Goal: Information Seeking & Learning: Compare options

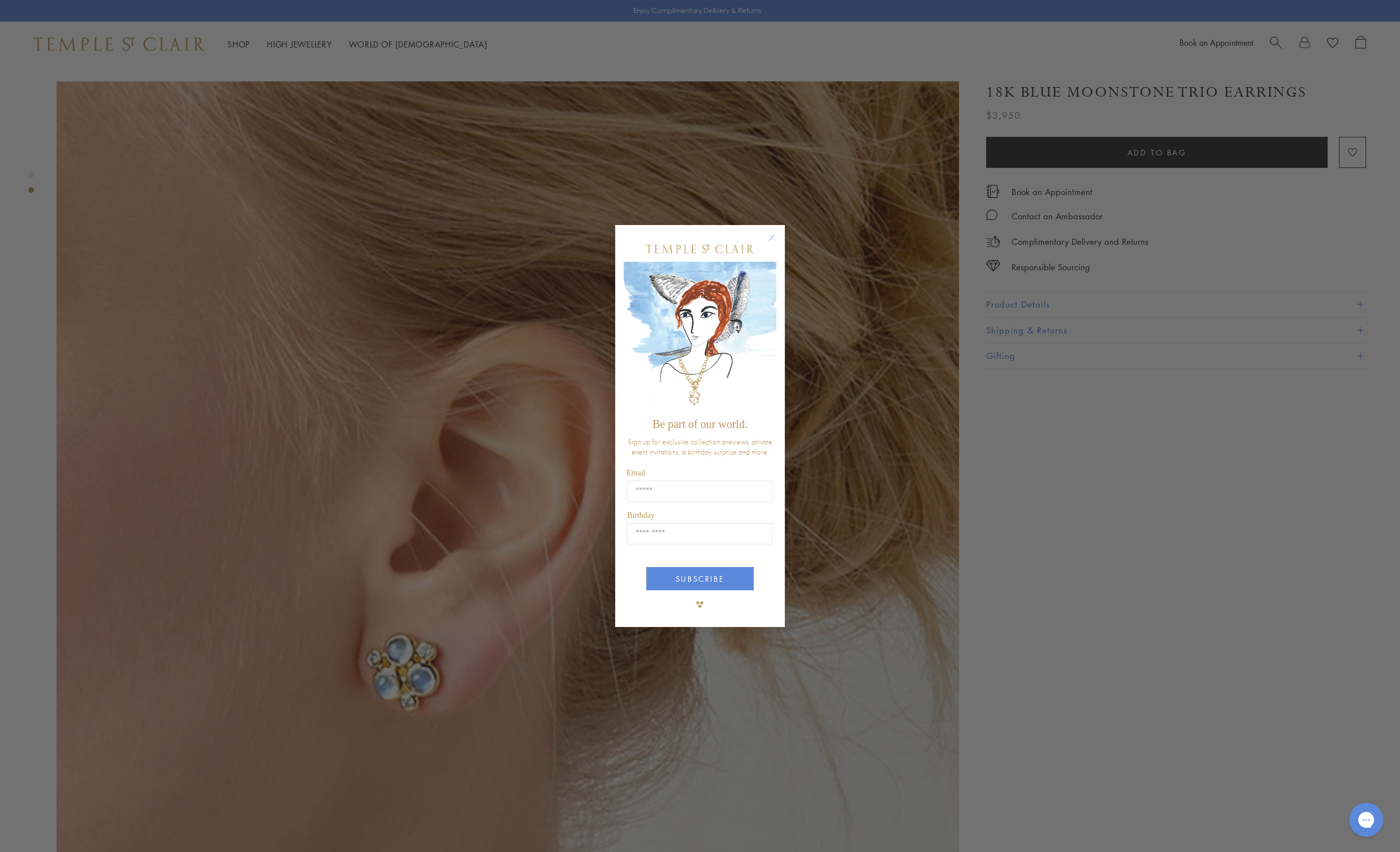
scroll to position [1130, 0]
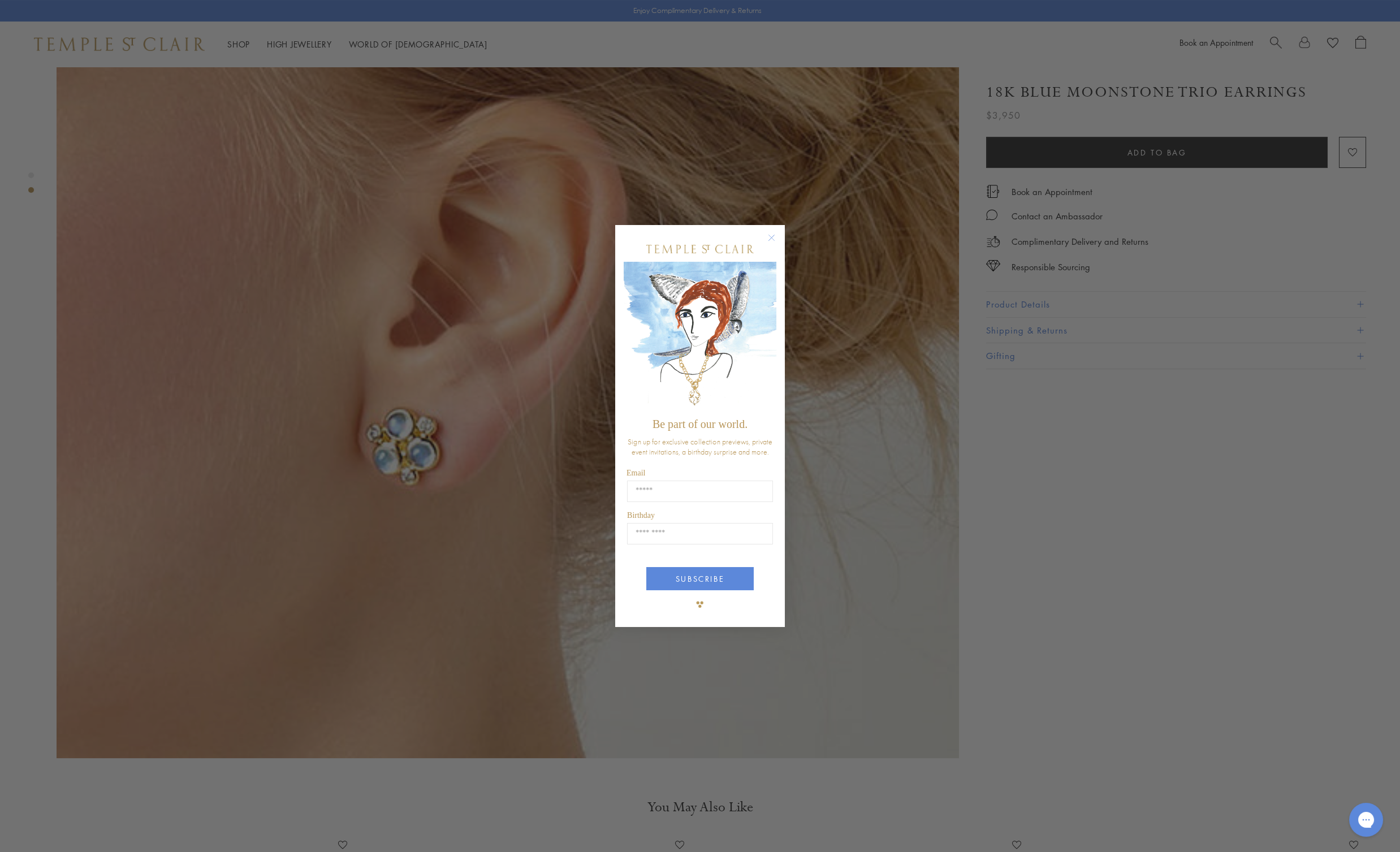
click at [772, 235] on circle "Close dialog" at bounding box center [772, 237] width 14 height 14
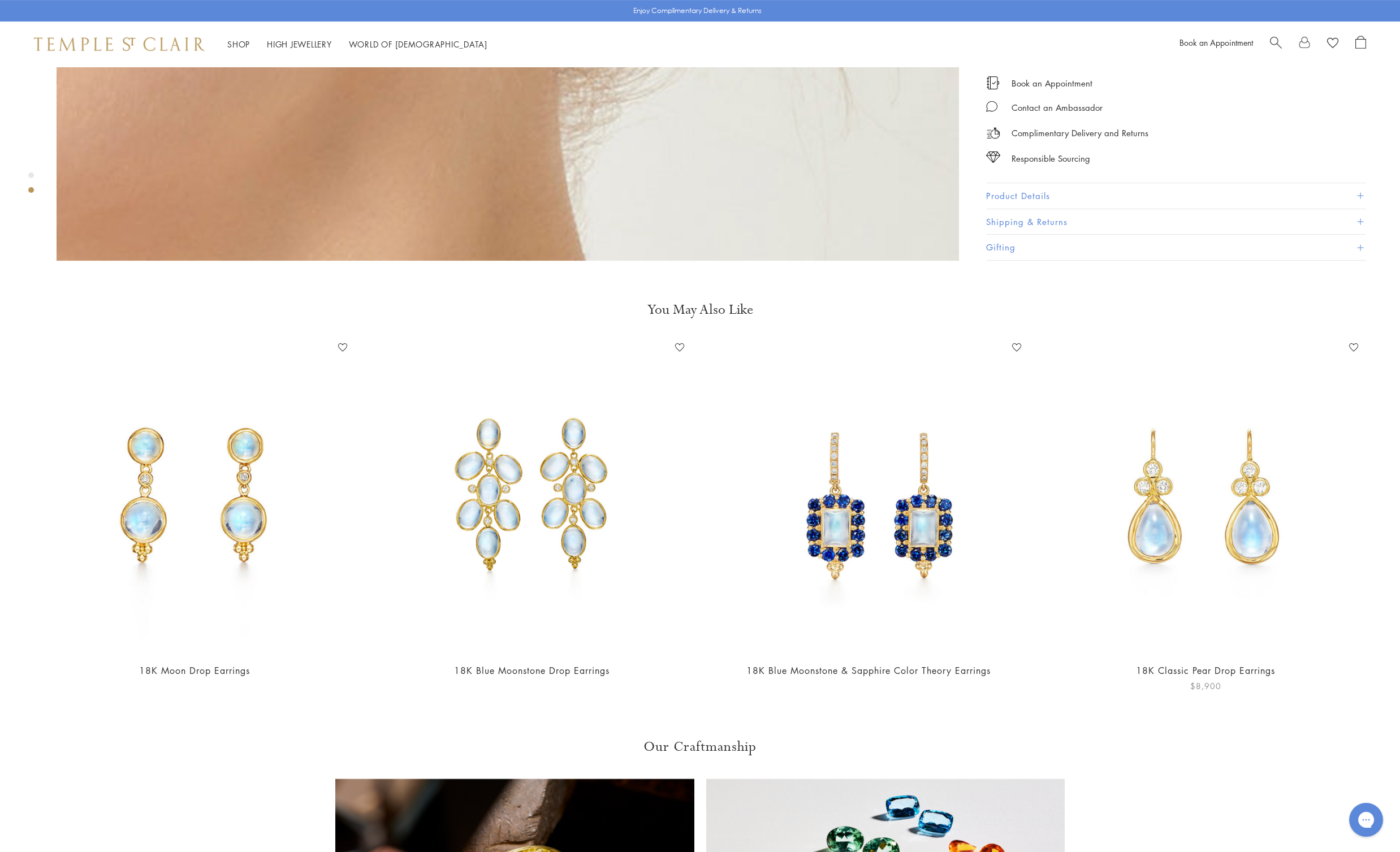
scroll to position [1583, 0]
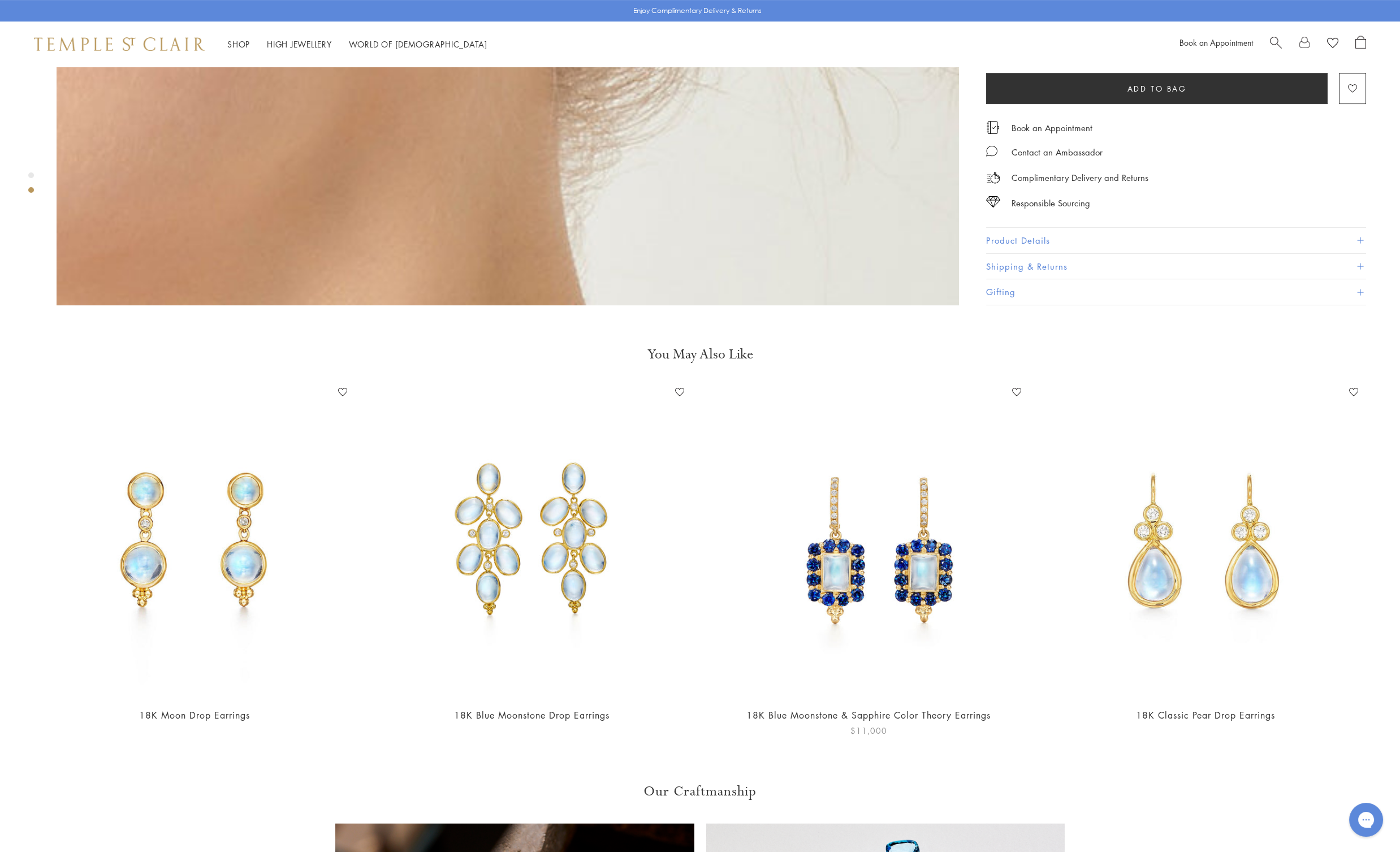
click at [924, 522] on img at bounding box center [869, 540] width 314 height 314
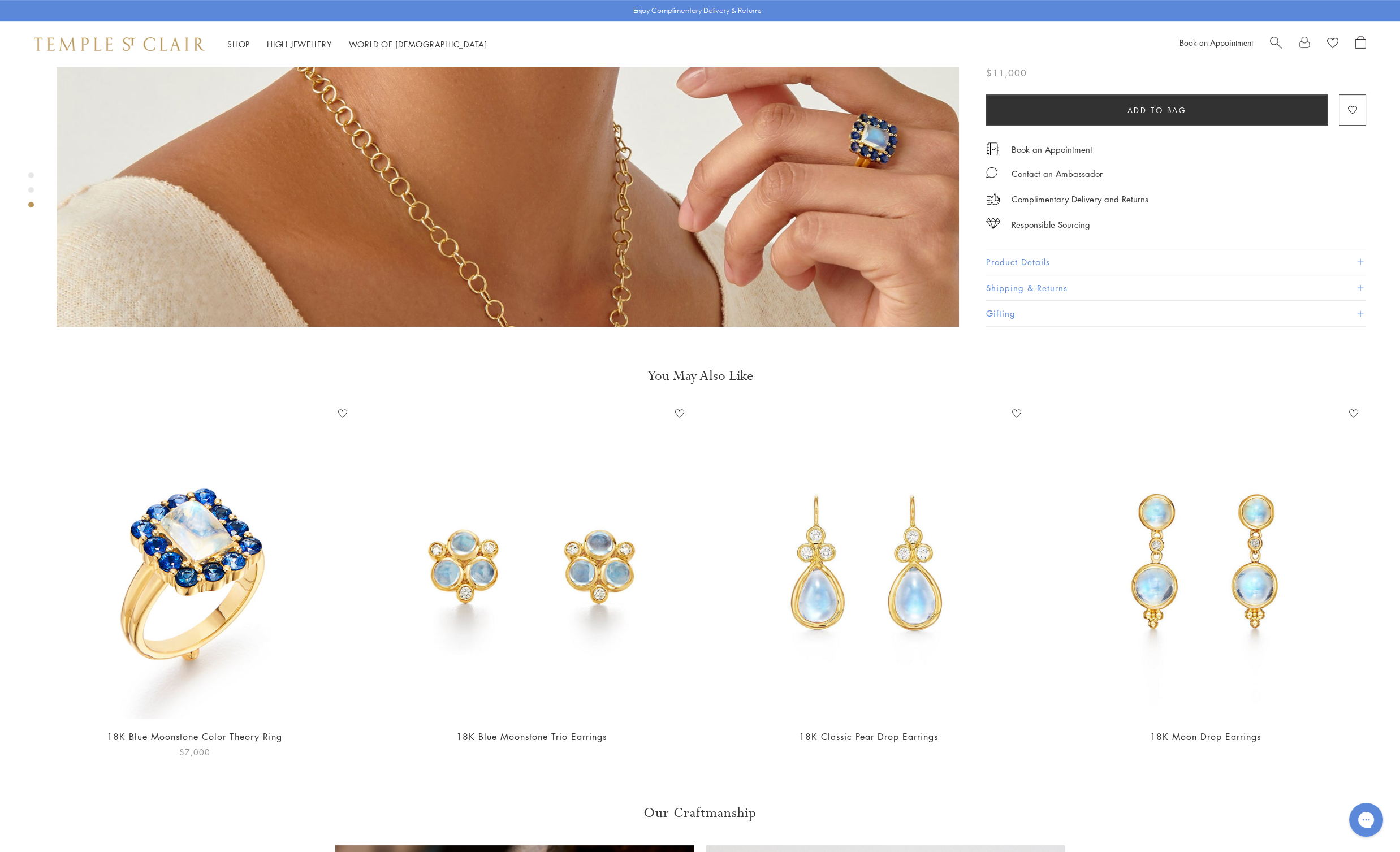
scroll to position [2487, 0]
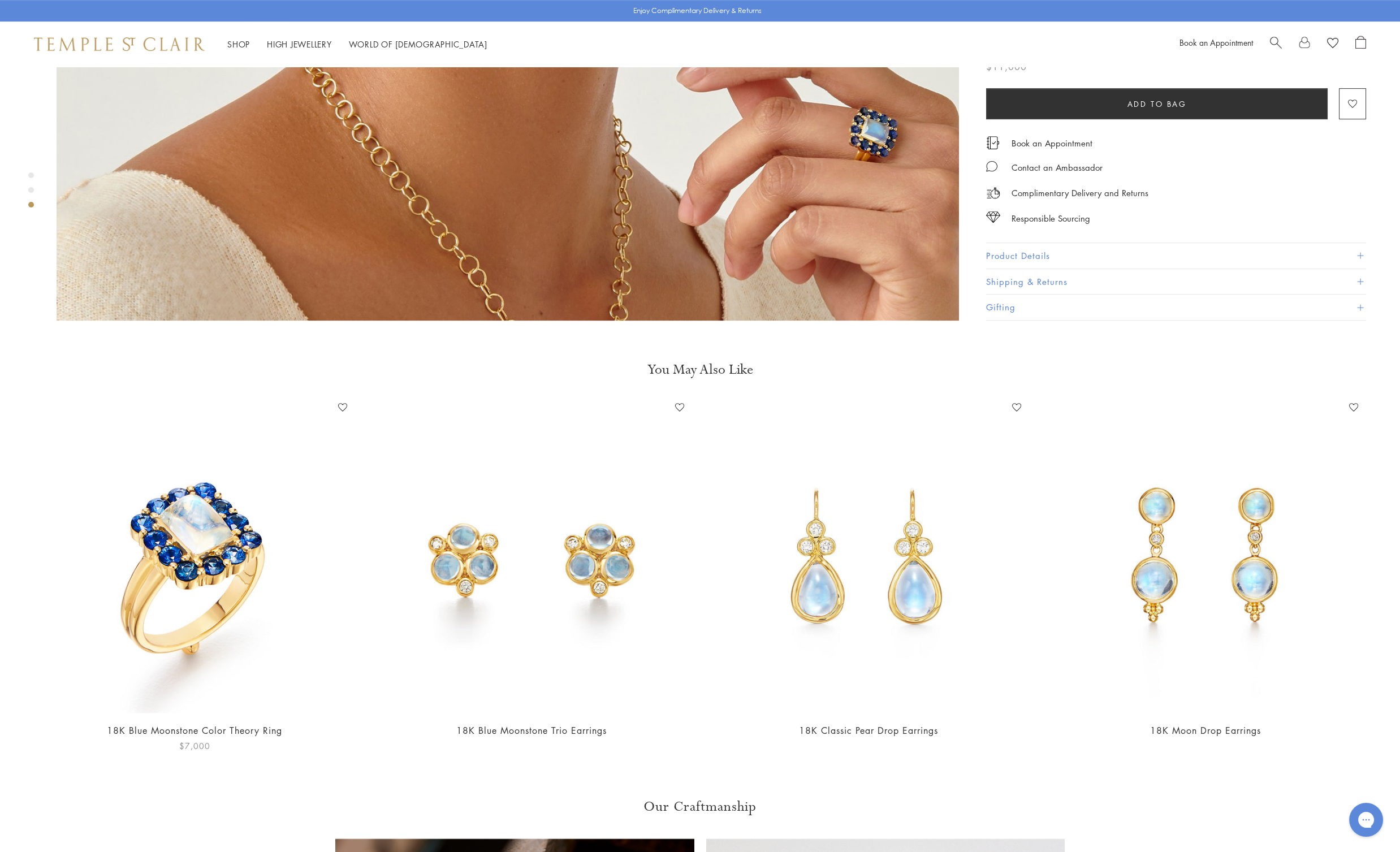
click at [179, 516] on img at bounding box center [194, 555] width 314 height 314
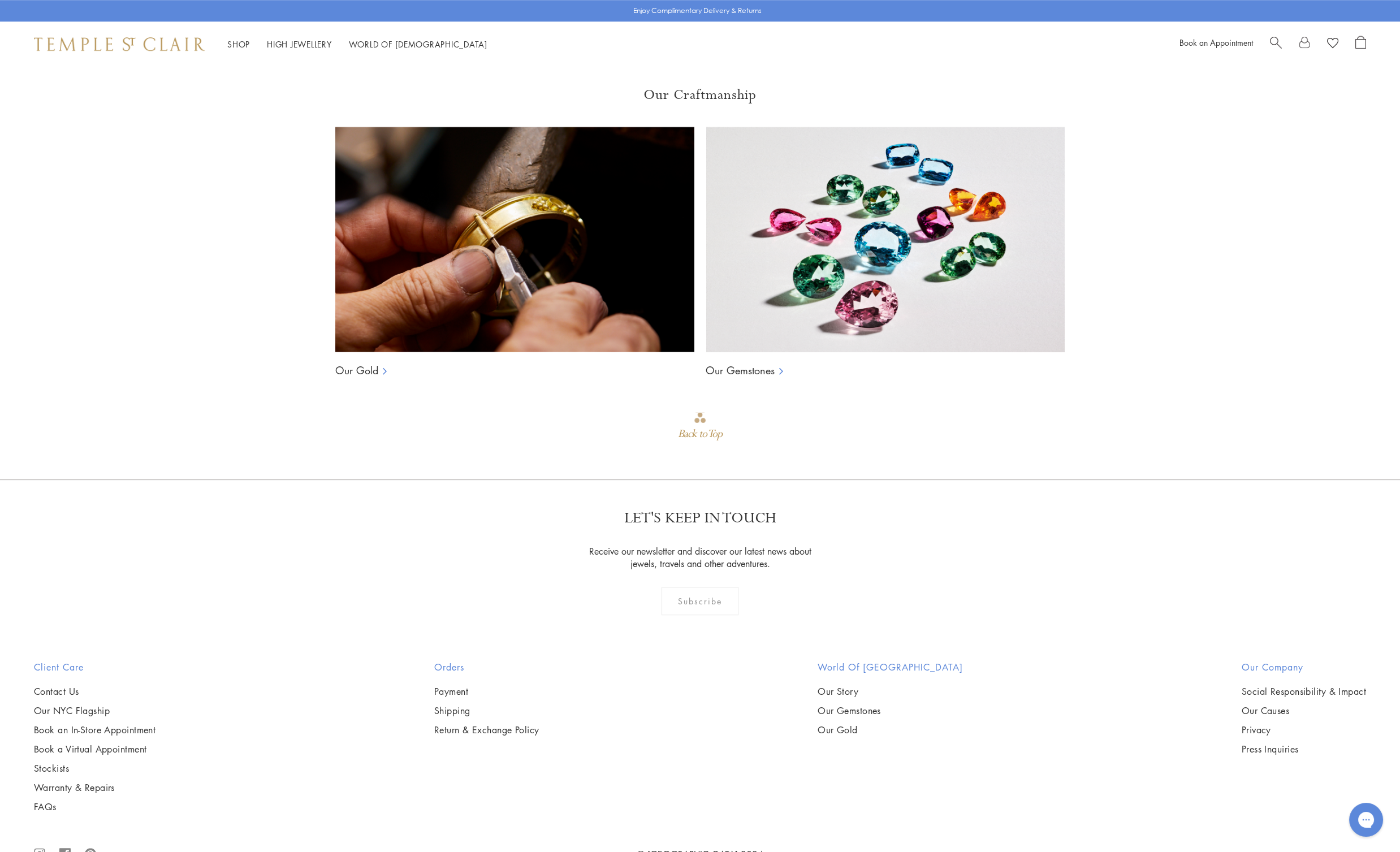
scroll to position [3217, 0]
